Goal: Navigation & Orientation: Find specific page/section

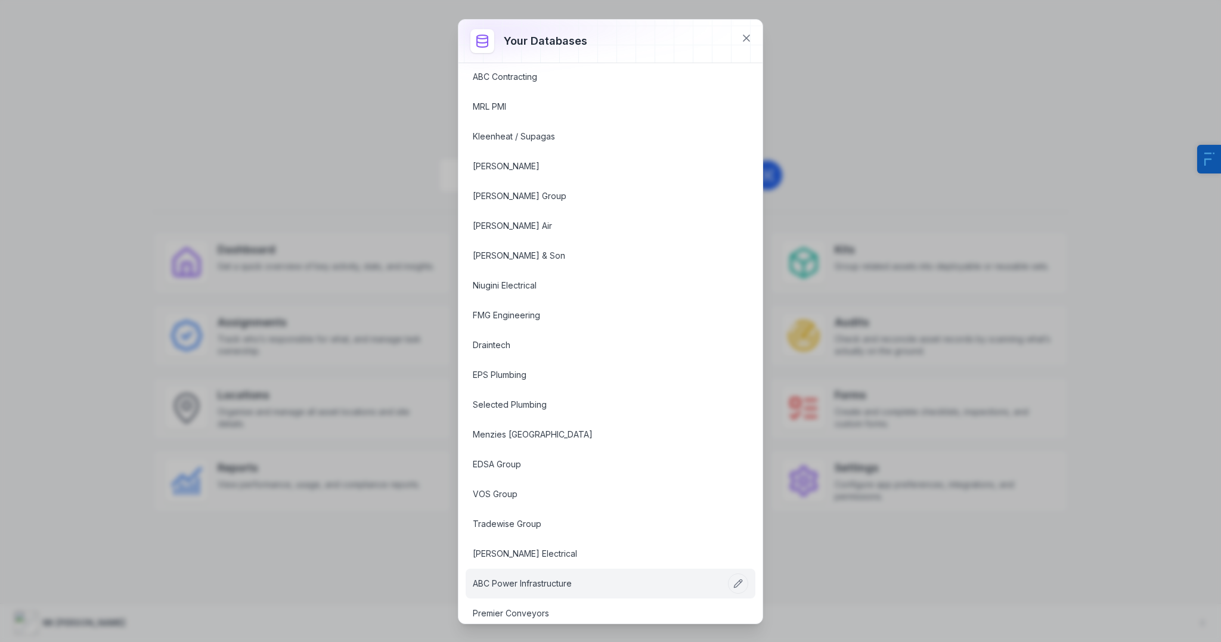
scroll to position [656, 0]
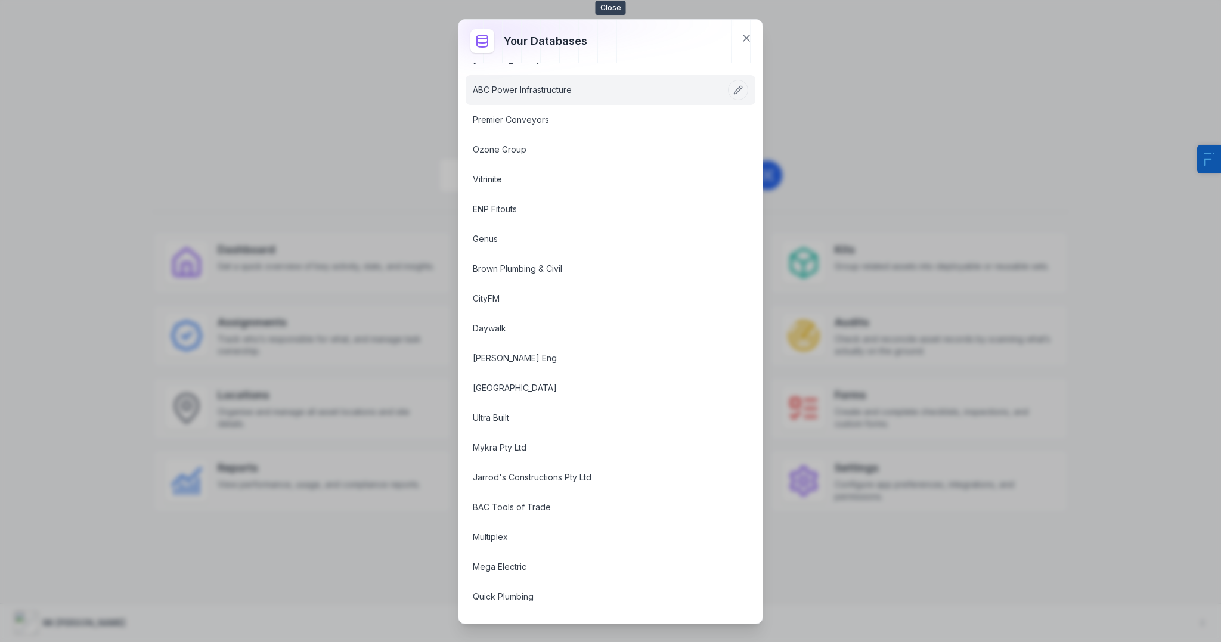
click at [745, 35] on icon at bounding box center [747, 38] width 12 height 12
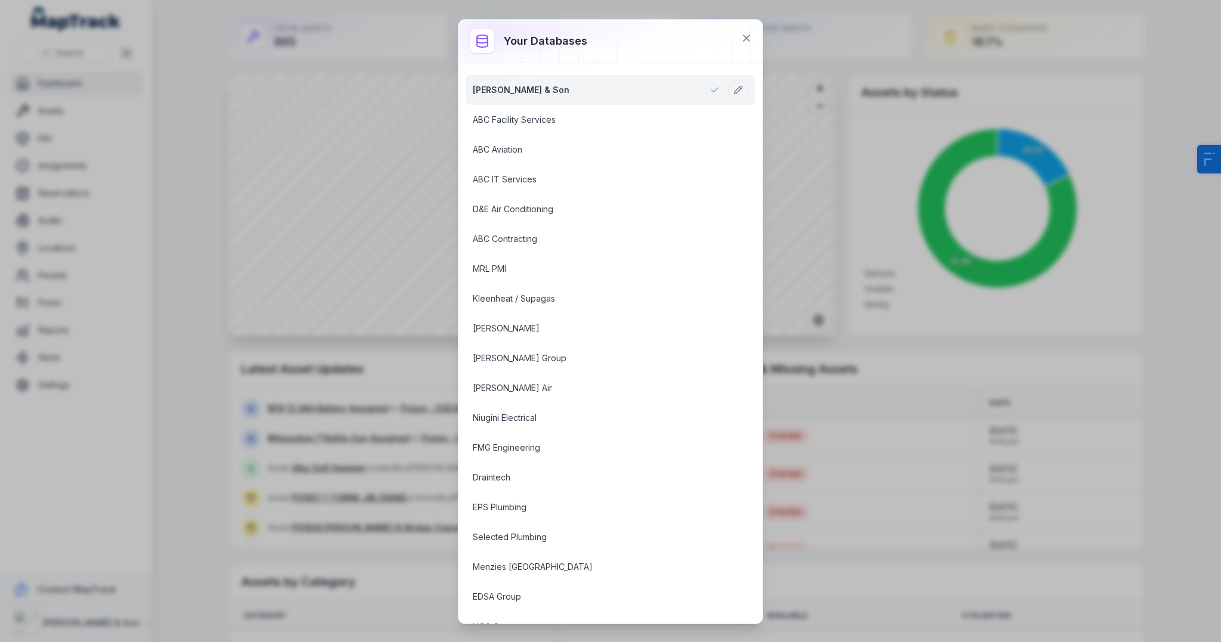
scroll to position [156, 0]
